Goal: Task Accomplishment & Management: Complete application form

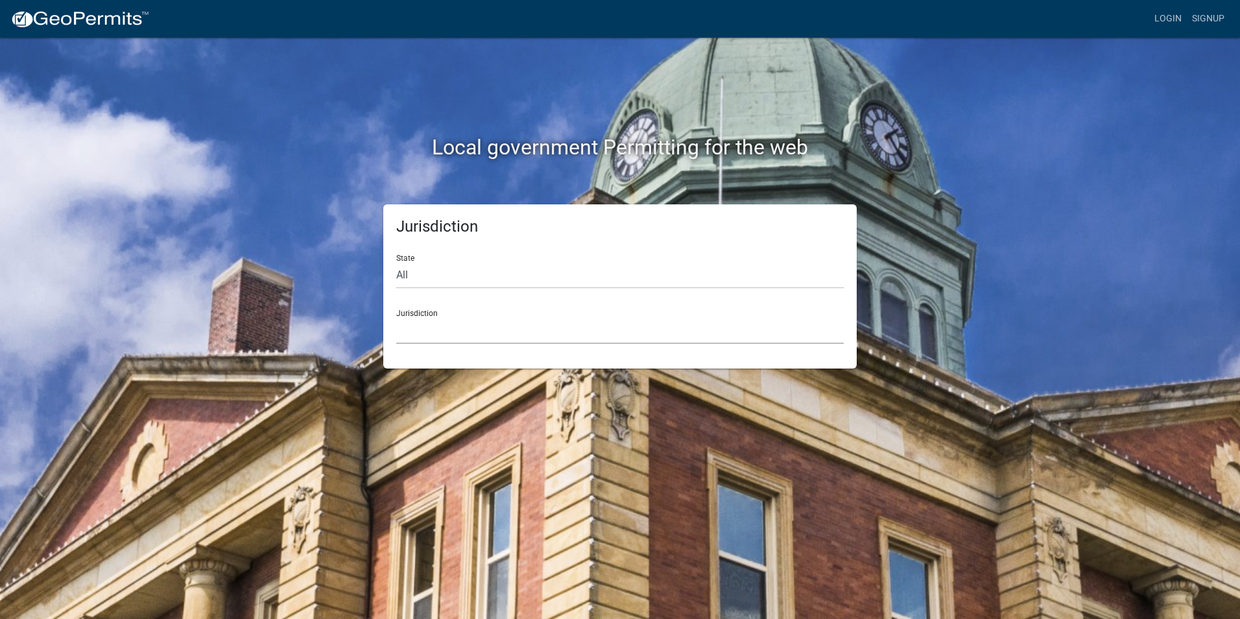
click at [447, 339] on select "Custer County, Colorado Carroll County, Georgia Cook County, Georgia Crawford C…" at bounding box center [620, 330] width 448 height 27
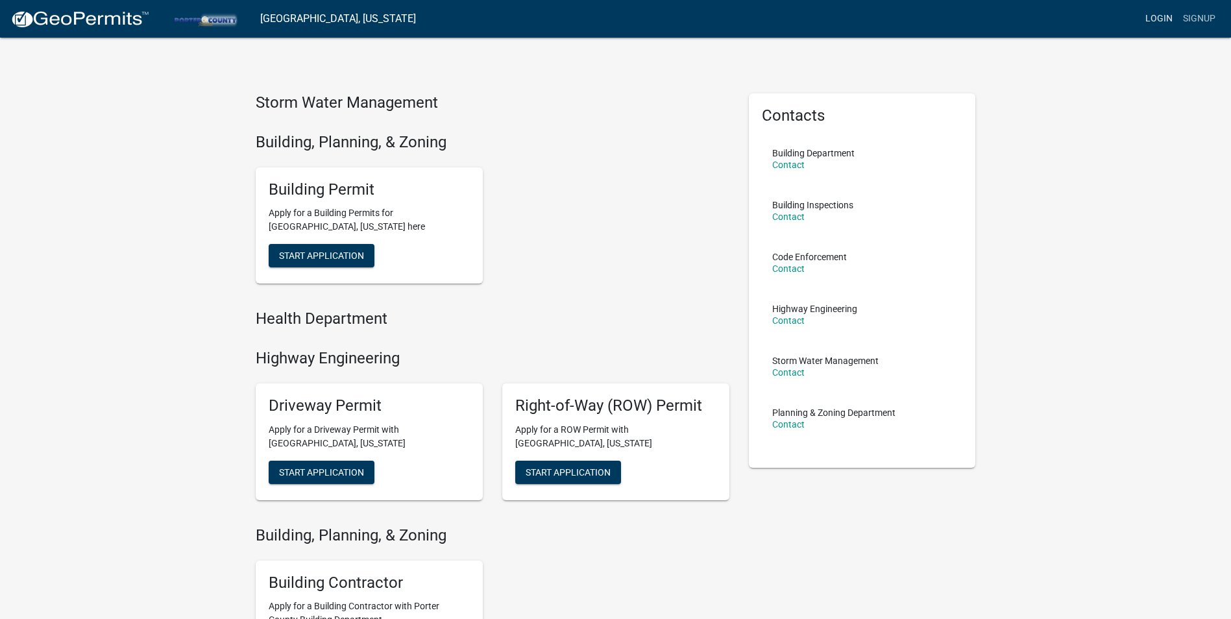
click at [1155, 16] on link "Login" at bounding box center [1159, 18] width 38 height 25
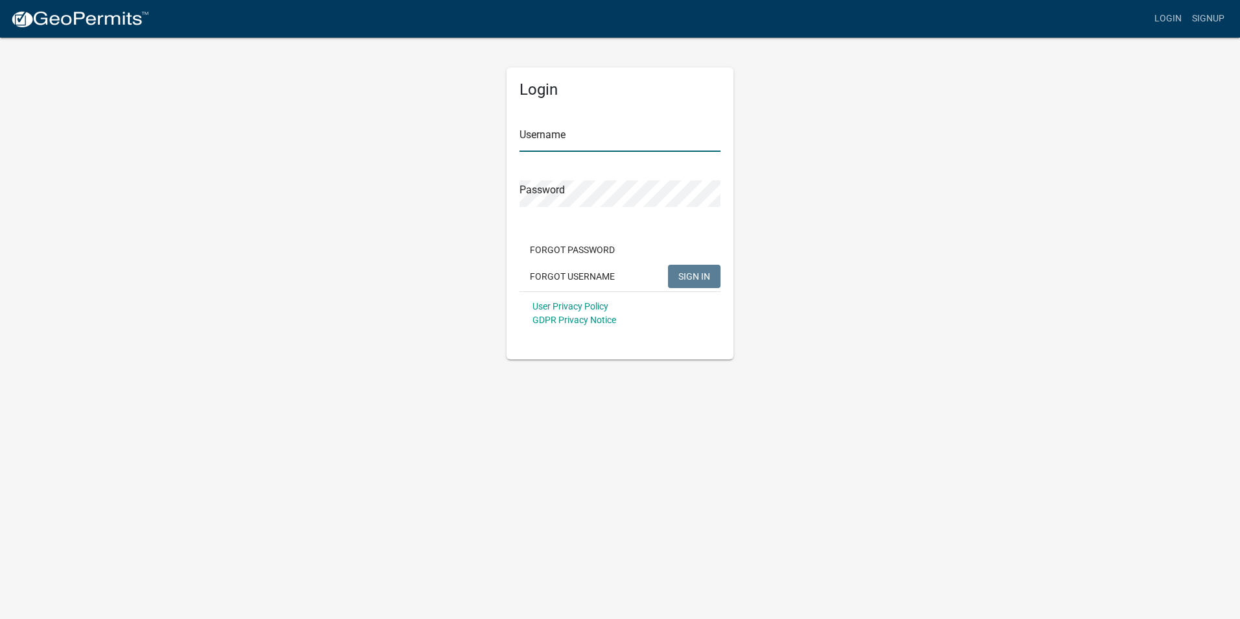
type input "Home Comfort Experts"
click at [678, 278] on button "SIGN IN" at bounding box center [694, 276] width 53 height 23
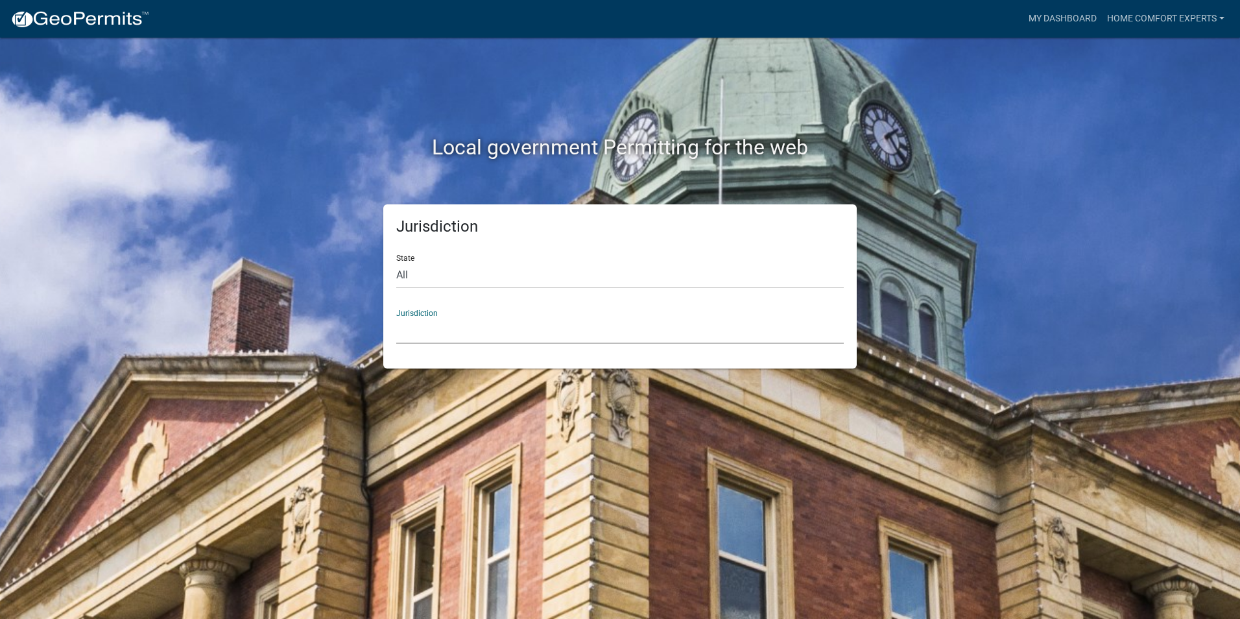
click at [426, 334] on select "Custer County, Colorado Carroll County, Georgia Cook County, Georgia Crawford C…" at bounding box center [620, 330] width 448 height 27
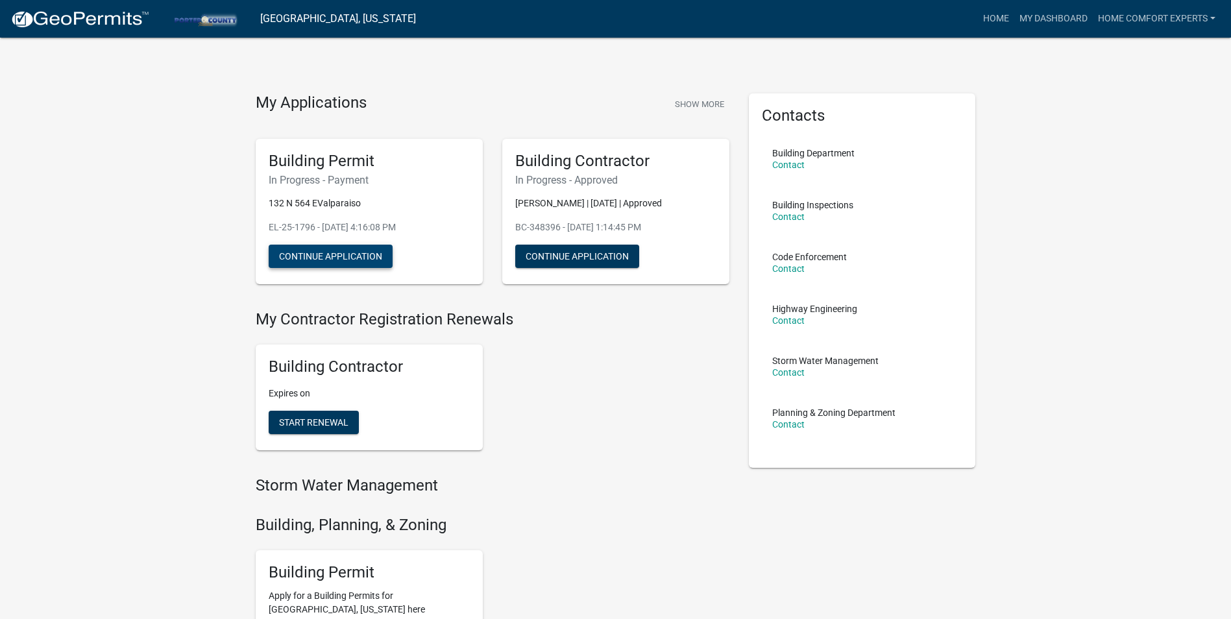
click at [315, 259] on button "Continue Application" at bounding box center [331, 256] width 124 height 23
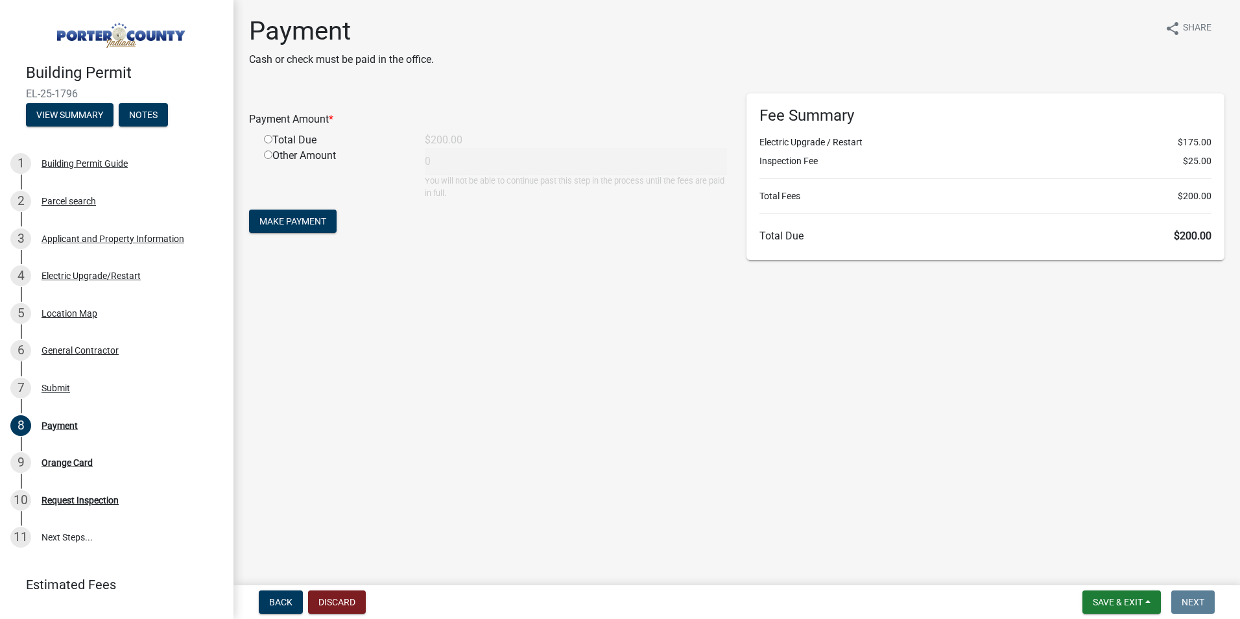
click at [788, 480] on main "Payment Cash or check must be paid in the office. share Share Payment Amount * …" at bounding box center [737, 290] width 1007 height 580
click at [303, 226] on span "Make Payment" at bounding box center [293, 221] width 67 height 10
click at [284, 158] on div "Total Due" at bounding box center [334, 156] width 161 height 16
click at [267, 156] on input "radio" at bounding box center [268, 155] width 8 height 8
radio input "true"
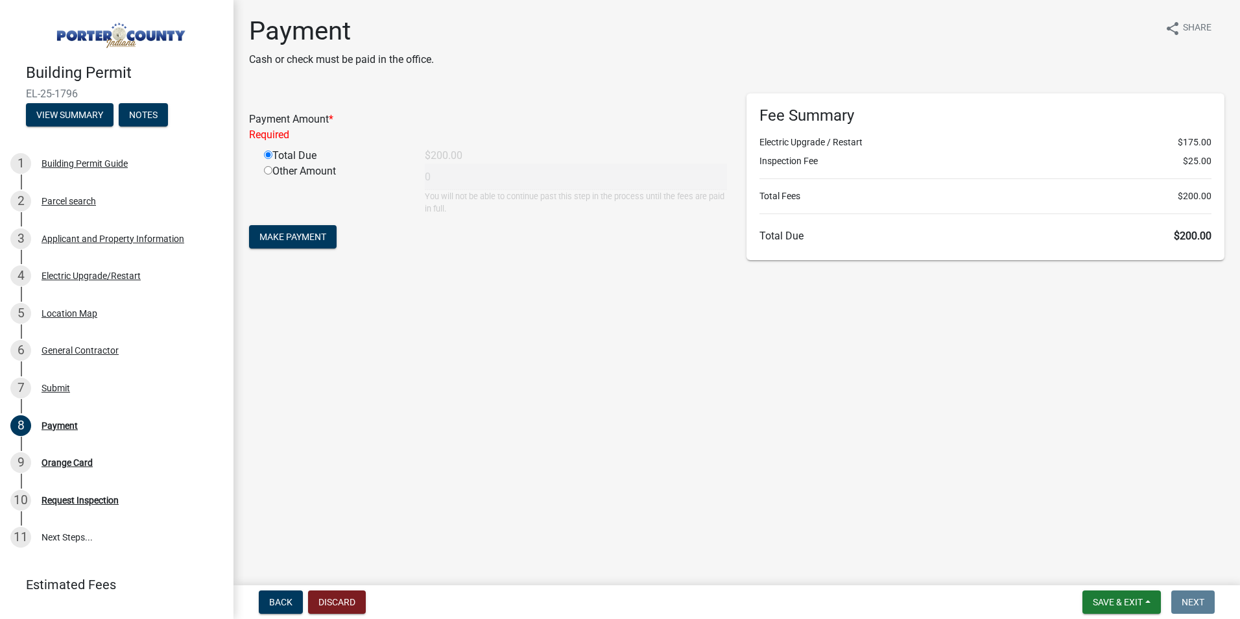
type input "200"
click at [291, 226] on span "Make Payment" at bounding box center [293, 221] width 67 height 10
click at [552, 293] on main "Payment Cash or check must be paid in the office. share Share Payment Amount * …" at bounding box center [737, 290] width 1007 height 580
click at [548, 354] on main "Payment Cash or check must be paid in the office. share Share Payment Amount * …" at bounding box center [737, 290] width 1007 height 580
click at [528, 357] on main "Payment Cash or check must be paid in the office. share Share Payment Amount * …" at bounding box center [737, 290] width 1007 height 580
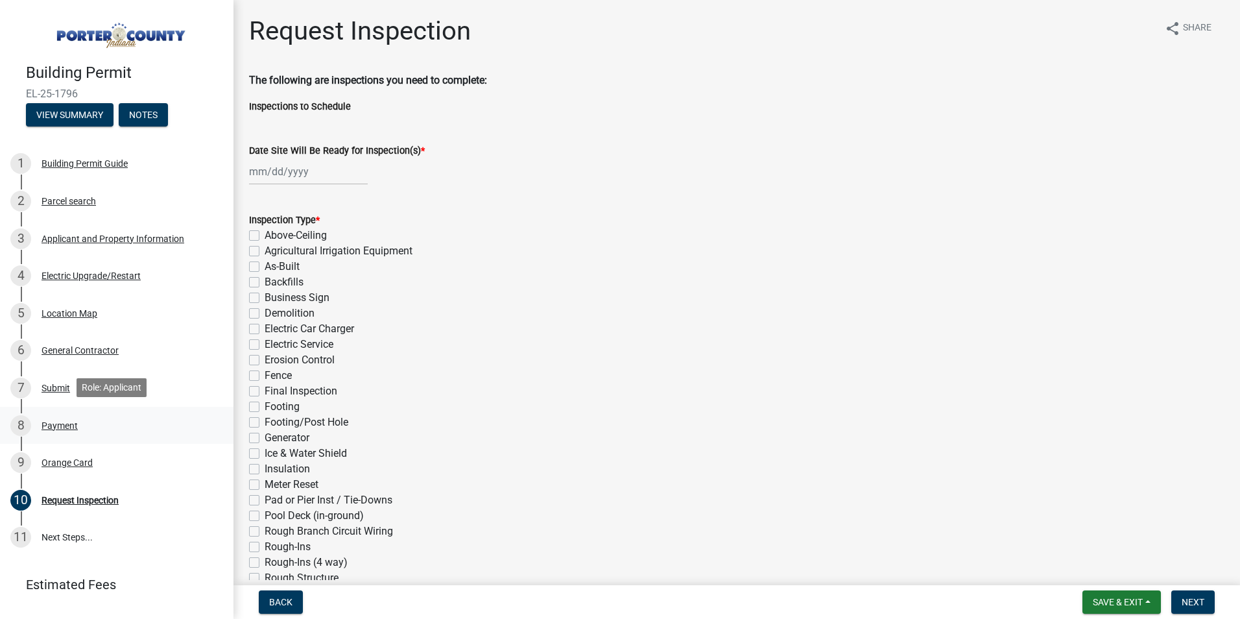
click at [58, 421] on div "Payment" at bounding box center [60, 425] width 36 height 9
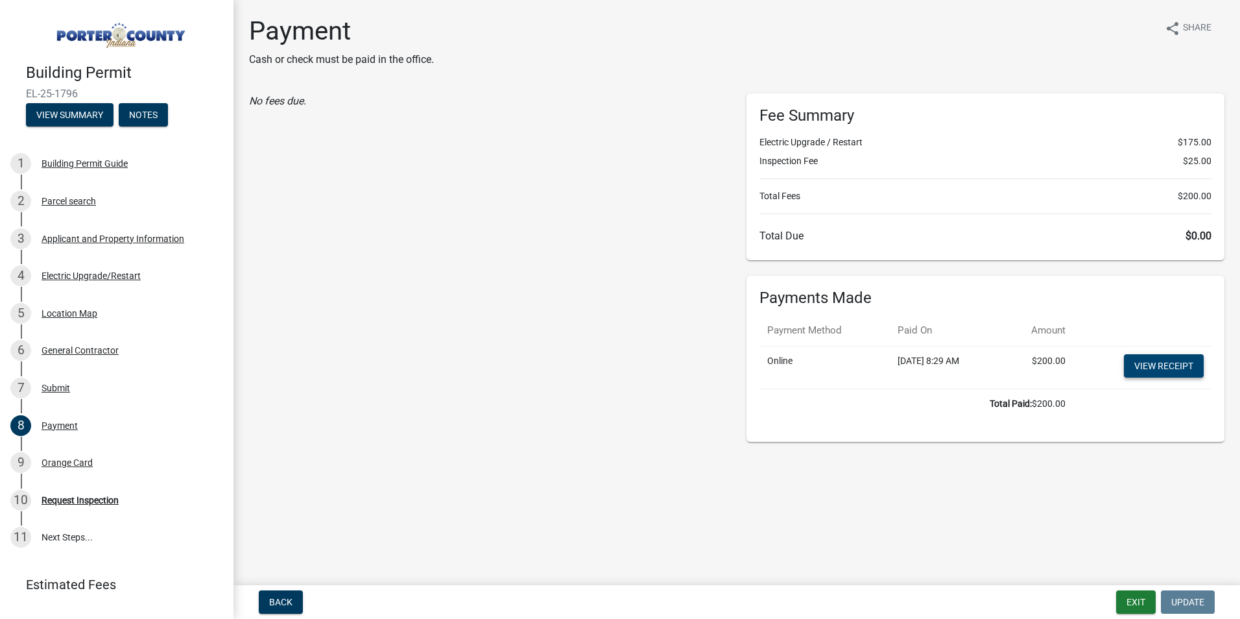
click at [1152, 370] on link "View receipt" at bounding box center [1164, 365] width 80 height 23
drag, startPoint x: 1132, startPoint y: 604, endPoint x: 1127, endPoint y: 598, distance: 8.3
click at [1132, 604] on button "Exit" at bounding box center [1137, 601] width 40 height 23
